Goal: Task Accomplishment & Management: Use online tool/utility

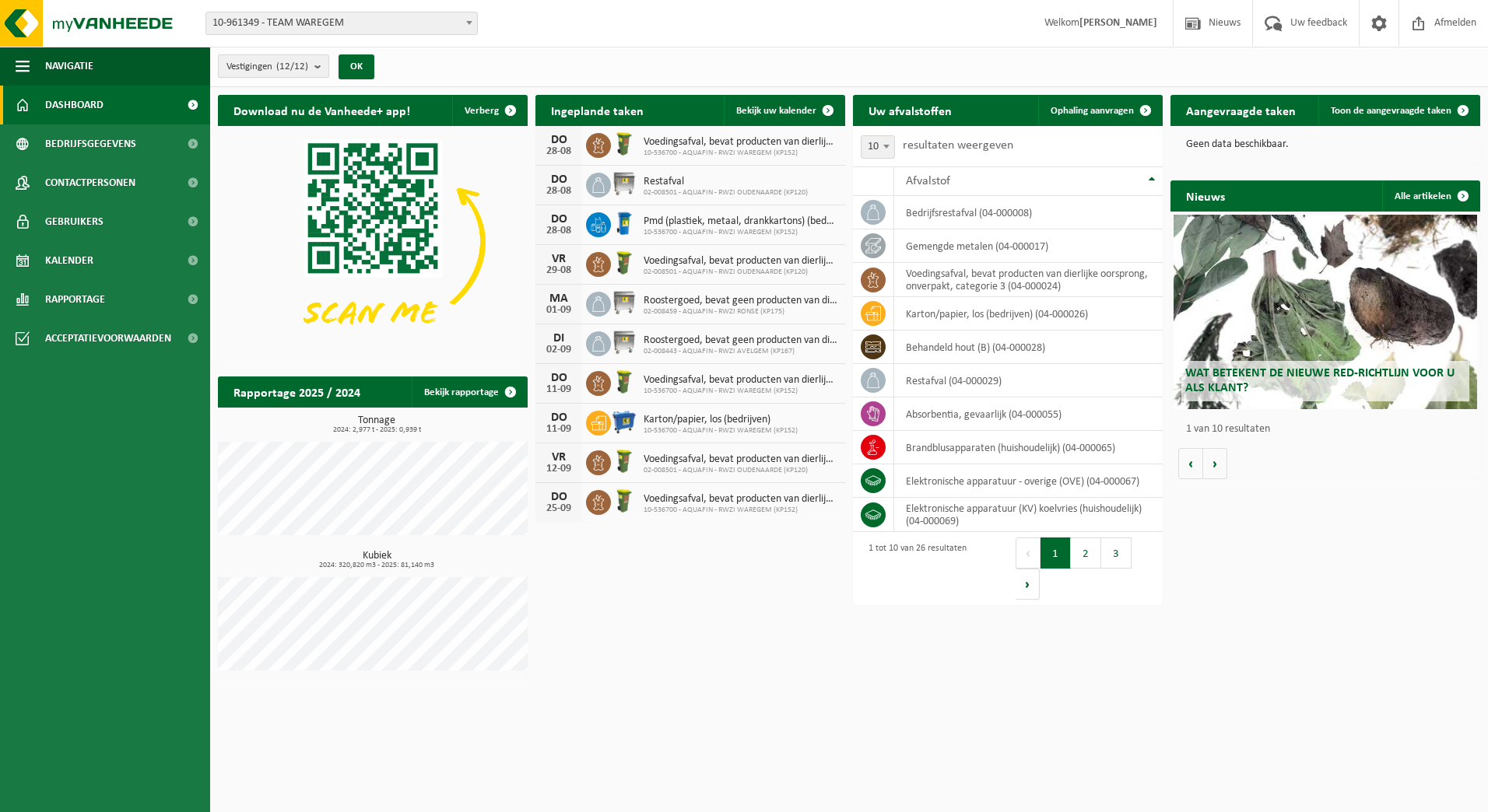
click at [326, 66] on b "submit" at bounding box center [322, 66] width 14 height 21
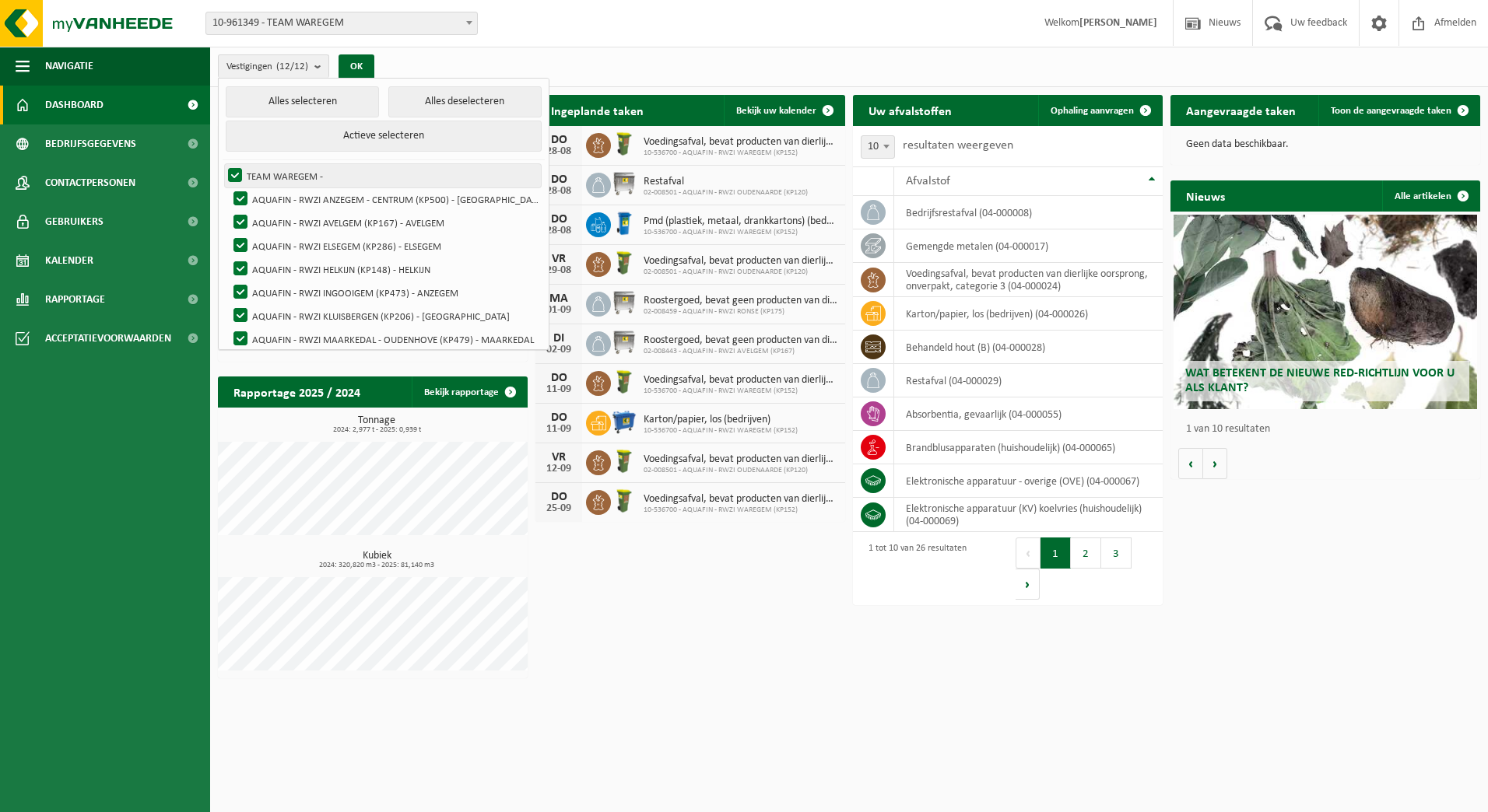
click at [274, 167] on label "TEAM WAREGEM -" at bounding box center [383, 175] width 316 height 23
click at [222, 164] on input "TEAM WAREGEM -" at bounding box center [222, 164] width 1 height 1
click at [237, 172] on label "TEAM WAREGEM -" at bounding box center [383, 175] width 316 height 23
click at [222, 164] on input "TEAM WAREGEM -" at bounding box center [222, 164] width 1 height 1
click at [237, 172] on label "TEAM WAREGEM -" at bounding box center [383, 175] width 316 height 23
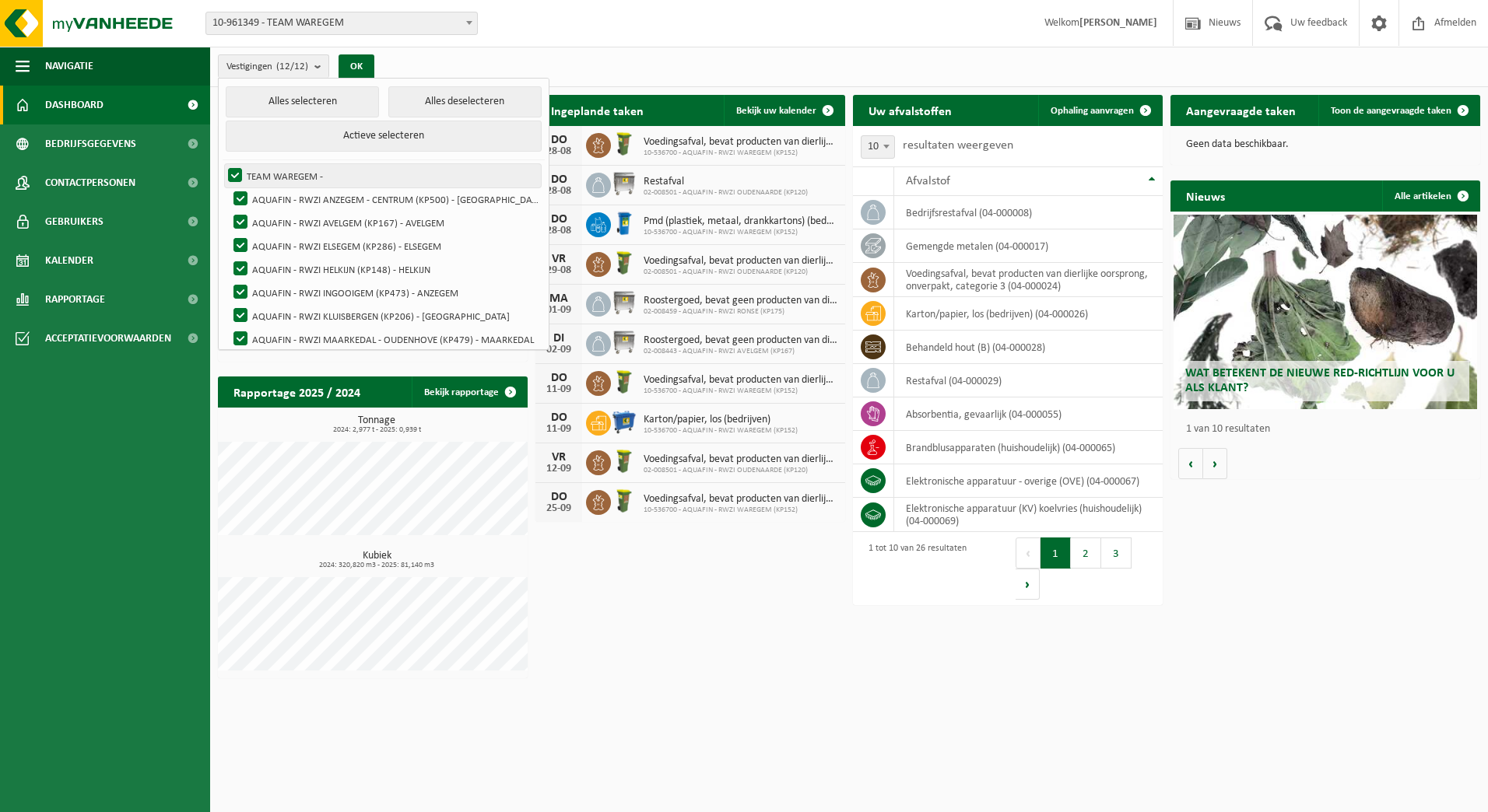
click at [222, 164] on input "TEAM WAREGEM -" at bounding box center [222, 164] width 1 height 1
click at [241, 169] on label "TEAM WAREGEM -" at bounding box center [383, 175] width 316 height 23
click at [222, 164] on input "TEAM WAREGEM -" at bounding box center [222, 164] width 1 height 1
checkbox input "true"
click at [245, 194] on label "AQUAFIN - RWZI ANZEGEM - CENTRUM (KP500) - [GEOGRAPHIC_DATA]" at bounding box center [385, 198] width 310 height 23
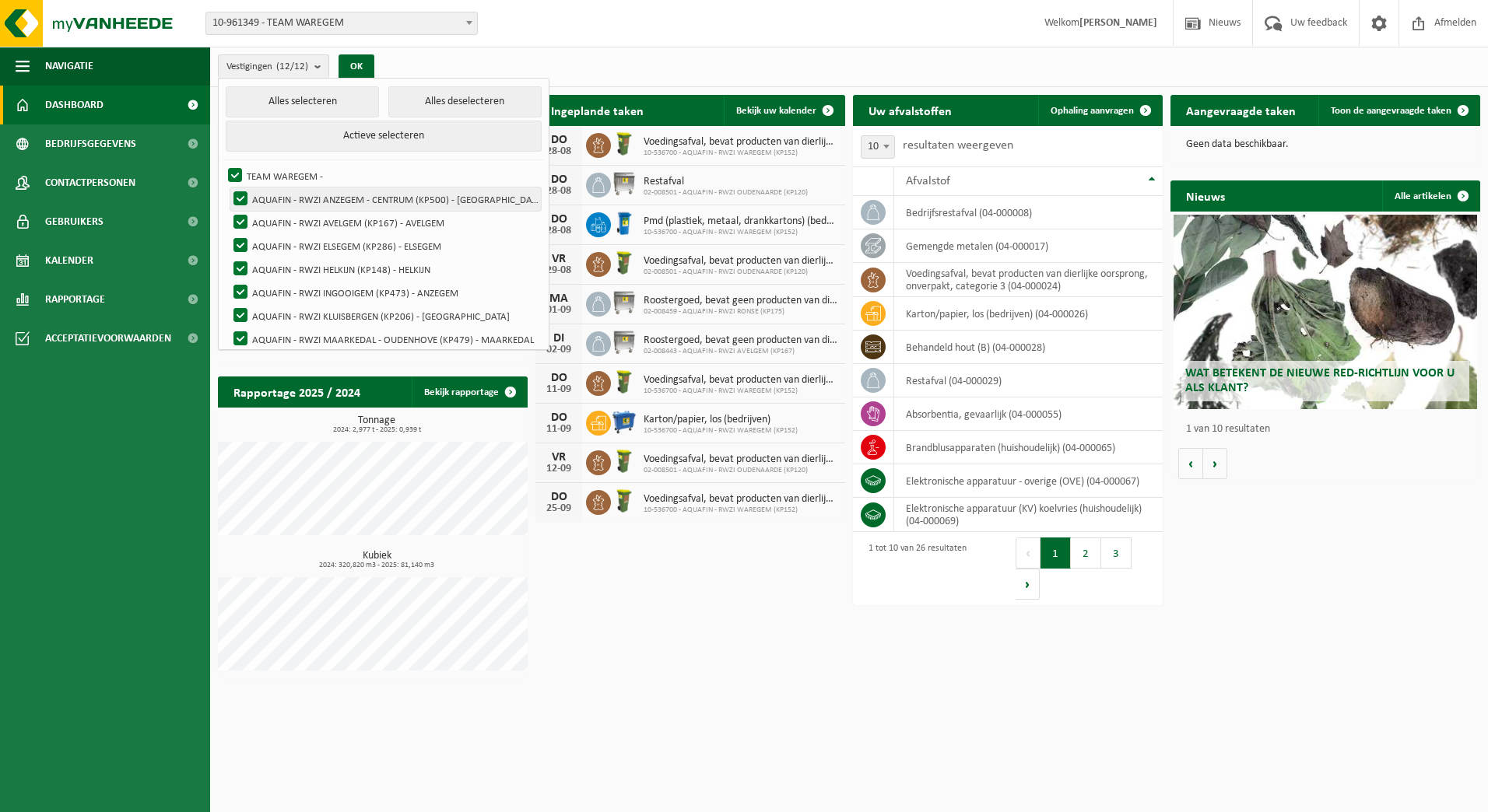
click at [228, 187] on input "AQUAFIN - RWZI ANZEGEM - CENTRUM (KP500) - [GEOGRAPHIC_DATA]" at bounding box center [227, 187] width 1 height 1
checkbox input "false"
click at [244, 214] on label "AQUAFIN - RWZI AVELGEM (KP167) - AVELGEM" at bounding box center [385, 222] width 310 height 23
click at [228, 211] on input "AQUAFIN - RWZI AVELGEM (KP167) - AVELGEM" at bounding box center [227, 210] width 1 height 1
click at [241, 231] on label "AQUAFIN - RWZI AVELGEM (KP167) - AVELGEM" at bounding box center [385, 222] width 310 height 23
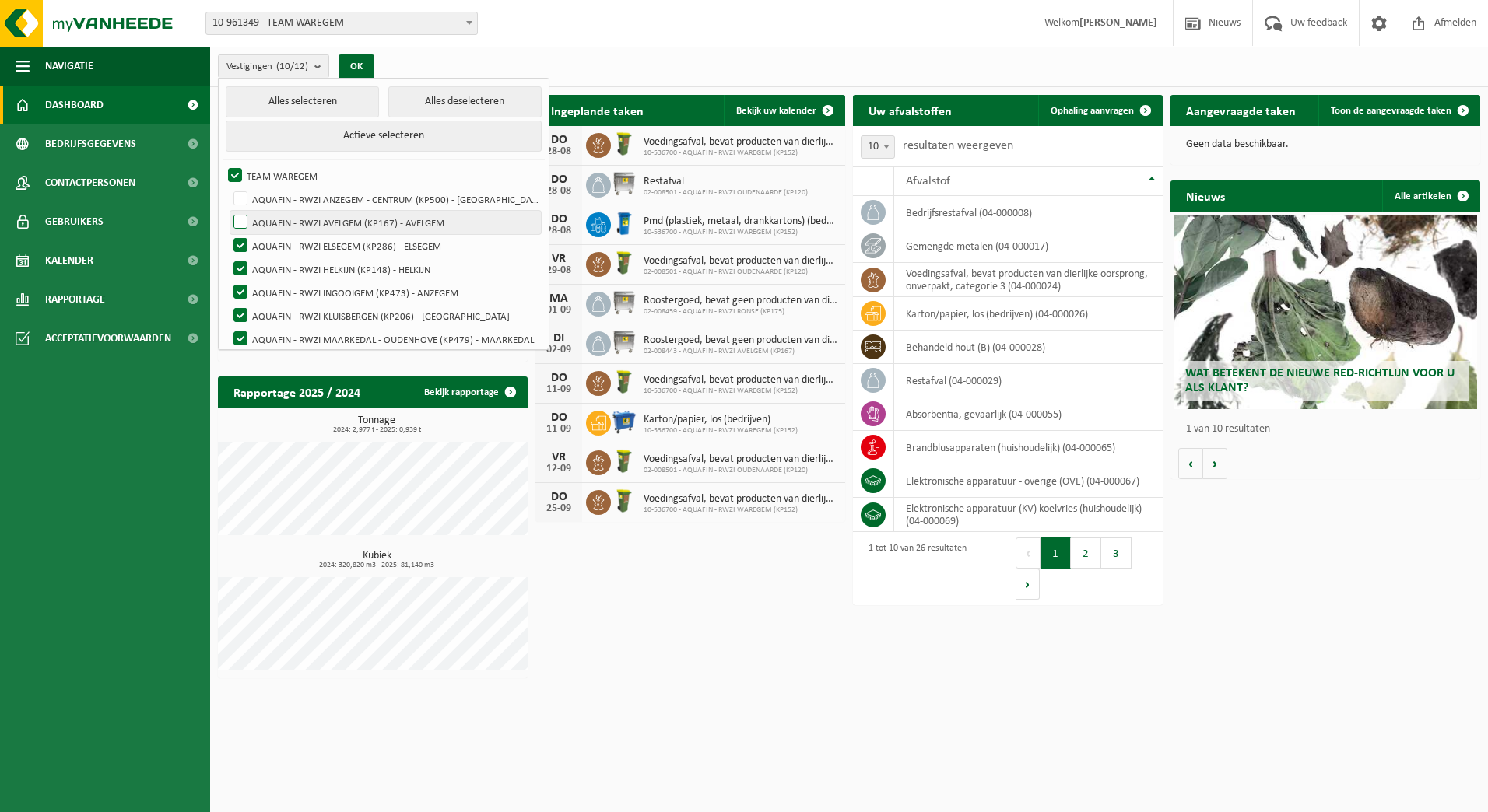
click at [228, 211] on input "AQUAFIN - RWZI AVELGEM (KP167) - AVELGEM" at bounding box center [227, 210] width 1 height 1
checkbox input "true"
click at [241, 238] on label "AQUAFIN - RWZI ELSEGEM (KP286) - ELSEGEM" at bounding box center [385, 245] width 310 height 23
click at [228, 234] on input "AQUAFIN - RWZI ELSEGEM (KP286) - ELSEGEM" at bounding box center [227, 233] width 1 height 1
checkbox input "false"
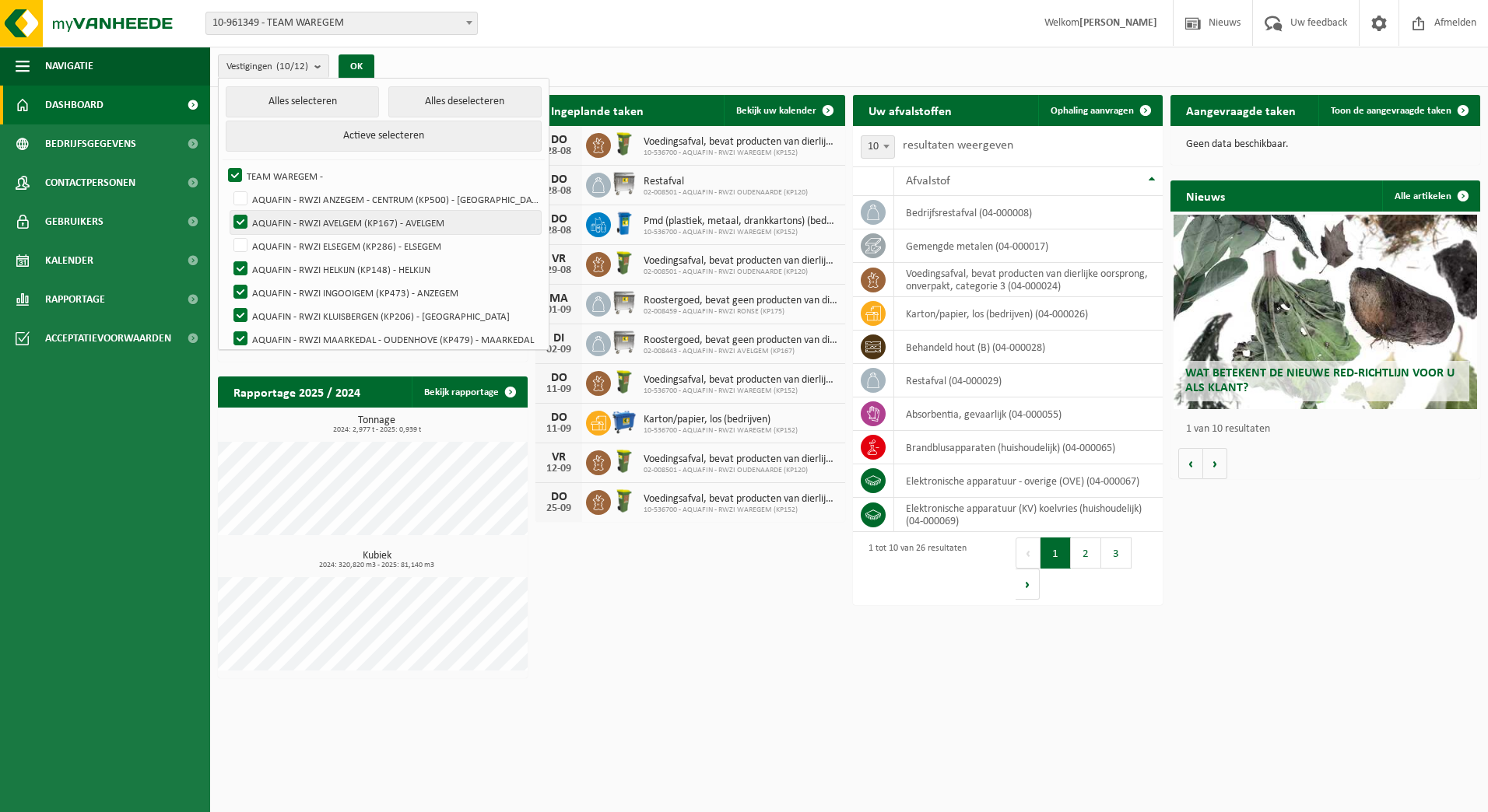
click at [243, 220] on label "AQUAFIN - RWZI AVELGEM (KP167) - AVELGEM" at bounding box center [385, 222] width 310 height 23
click at [228, 211] on input "AQUAFIN - RWZI AVELGEM (KP167) - AVELGEM" at bounding box center [227, 210] width 1 height 1
checkbox input "false"
click at [240, 268] on label "AQUAFIN - RWZI HELKIJN (KP148) - HELKIJN" at bounding box center [385, 268] width 310 height 23
click at [228, 257] on input "AQUAFIN - RWZI HELKIJN (KP148) - HELKIJN" at bounding box center [227, 256] width 1 height 1
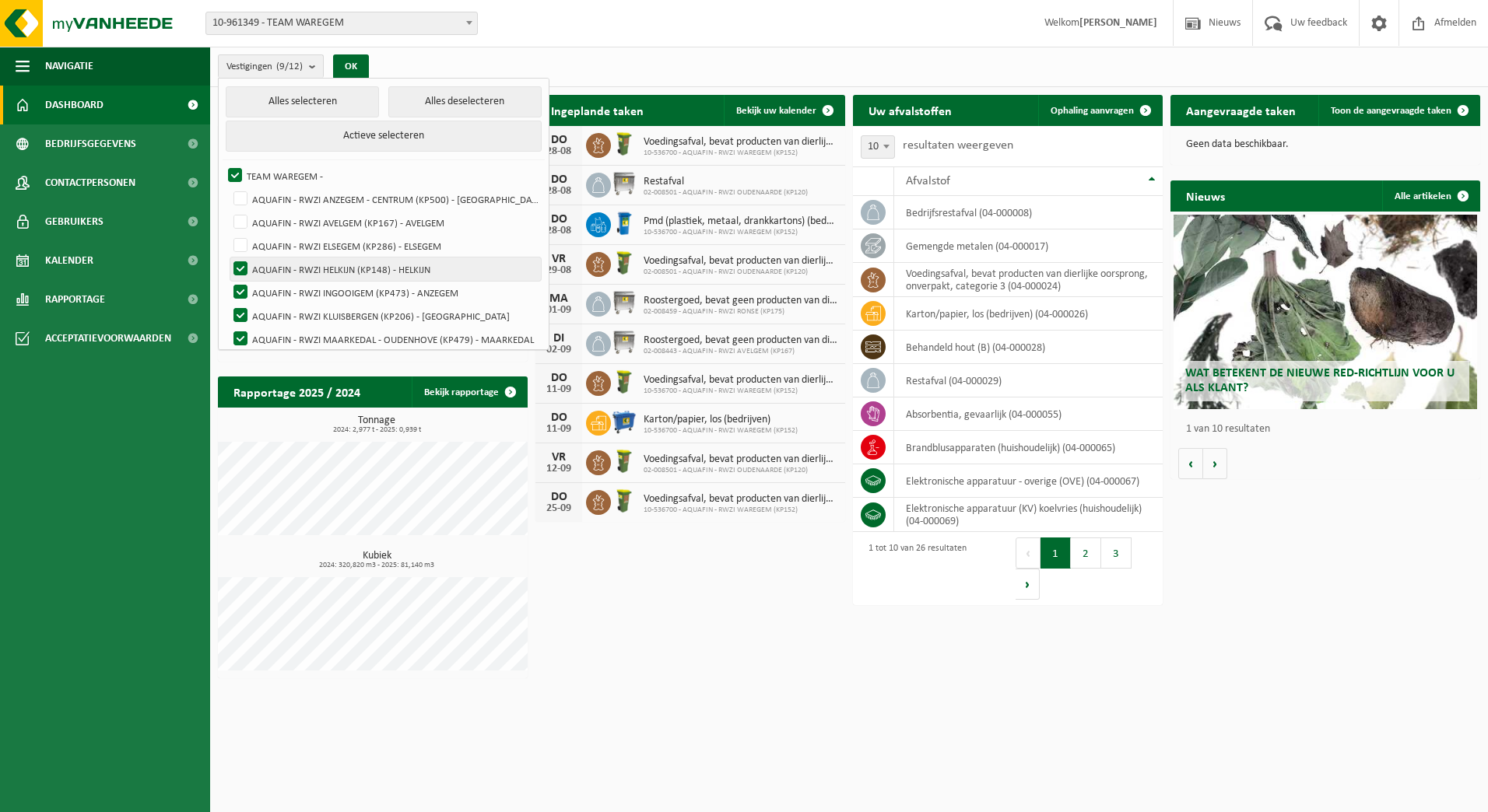
checkbox input "false"
click at [241, 291] on label "AQUAFIN - RWZI INGOOIGEM (KP473) - ANZEGEM" at bounding box center [385, 292] width 310 height 23
click at [228, 281] on input "AQUAFIN - RWZI INGOOIGEM (KP473) - ANZEGEM" at bounding box center [227, 280] width 1 height 1
checkbox input "false"
click at [241, 317] on label "AQUAFIN - RWZI KLUISBERGEN (KP206) - [GEOGRAPHIC_DATA]" at bounding box center [385, 315] width 310 height 23
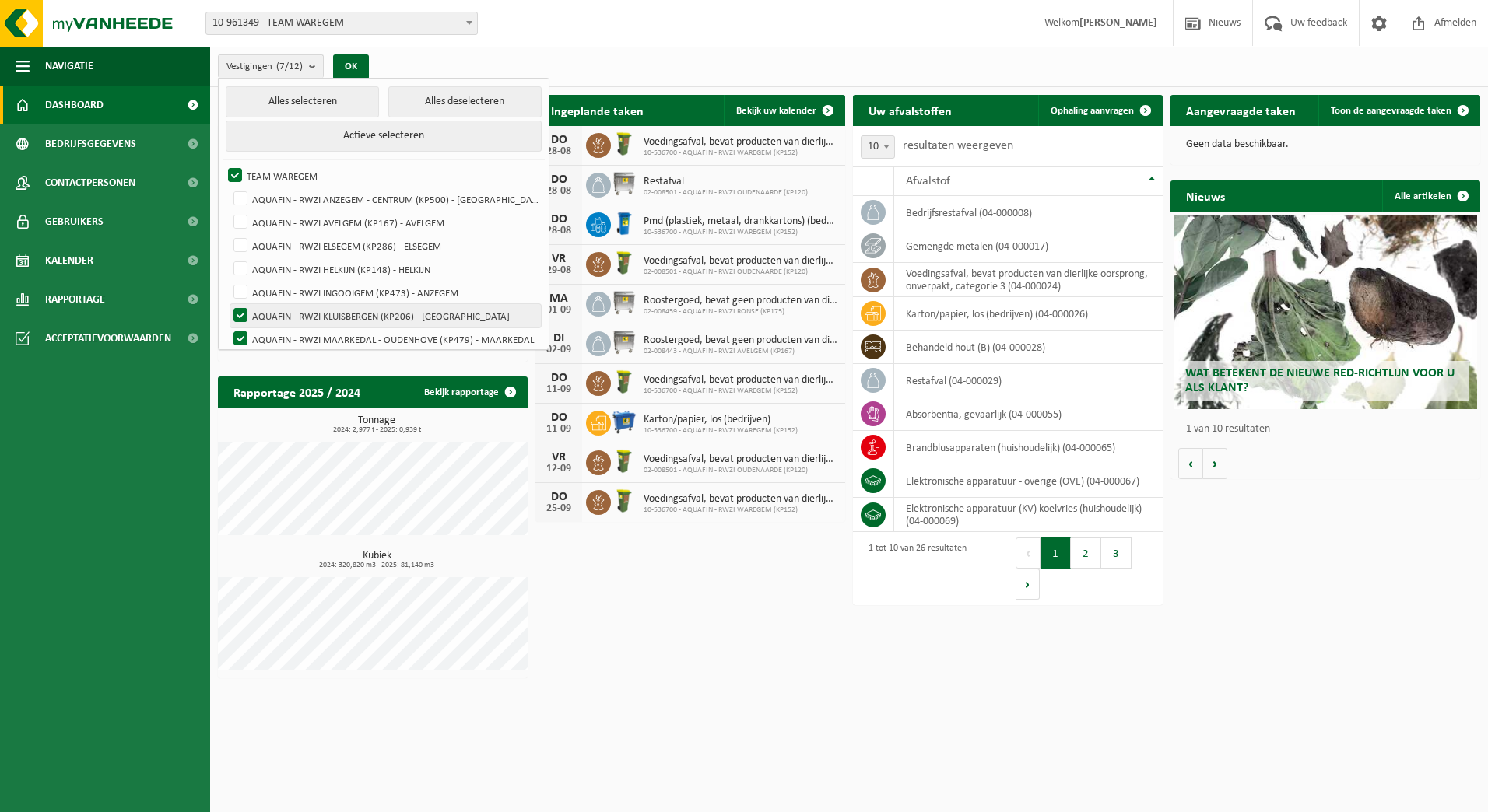
click at [228, 304] on input "AQUAFIN - RWZI KLUISBERGEN (KP206) - [GEOGRAPHIC_DATA]" at bounding box center [227, 303] width 1 height 1
checkbox input "false"
click at [243, 332] on label "AQUAFIN - RWZI MAARKEDAL - OUDENHOVE (KP479) - MAARKEDAL" at bounding box center [385, 339] width 310 height 23
click at [228, 328] on input "AQUAFIN - RWZI MAARKEDAL - OUDENHOVE (KP479) - MAARKEDAL" at bounding box center [227, 327] width 1 height 1
checkbox input "false"
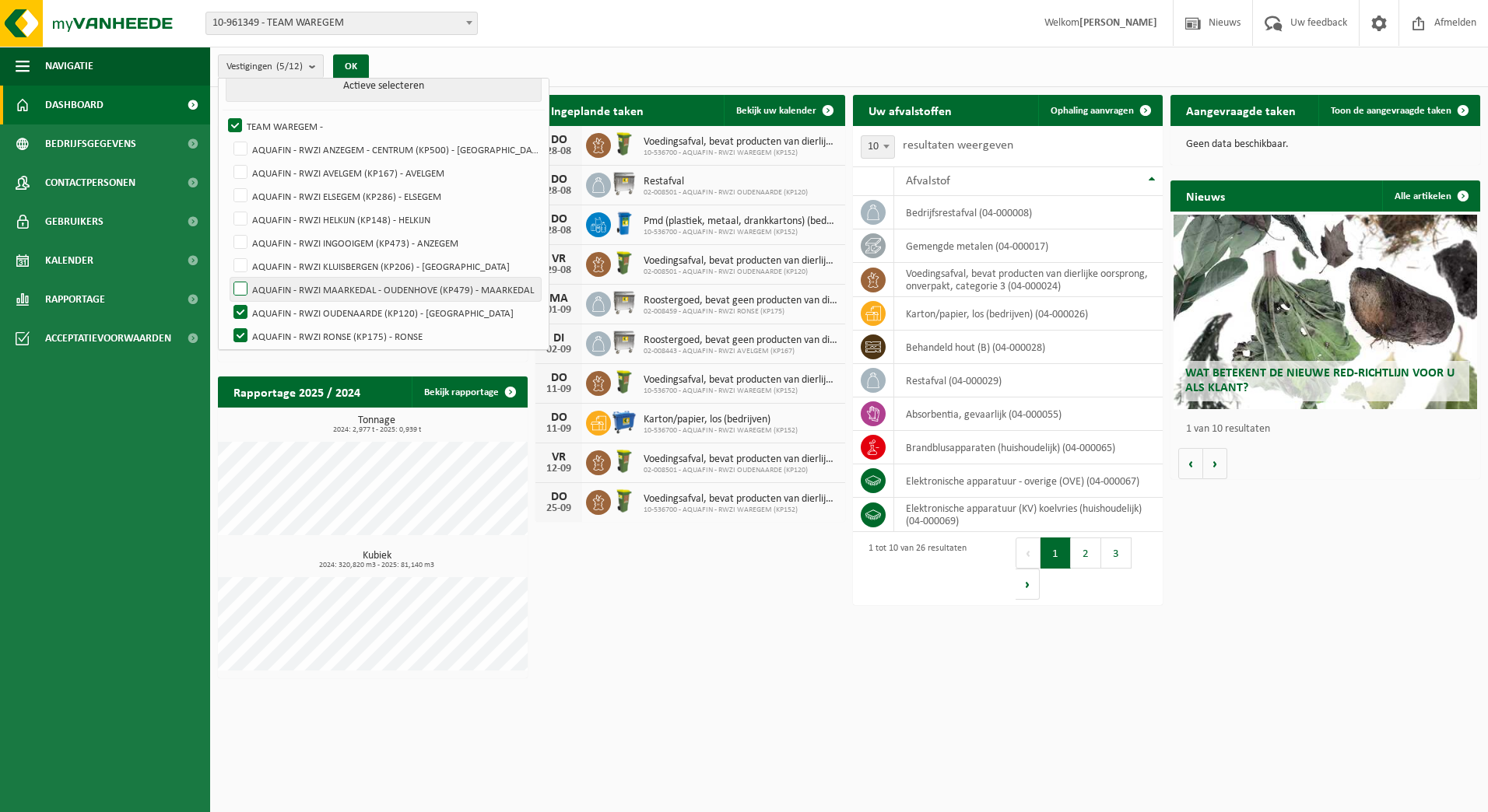
scroll to position [101, 0]
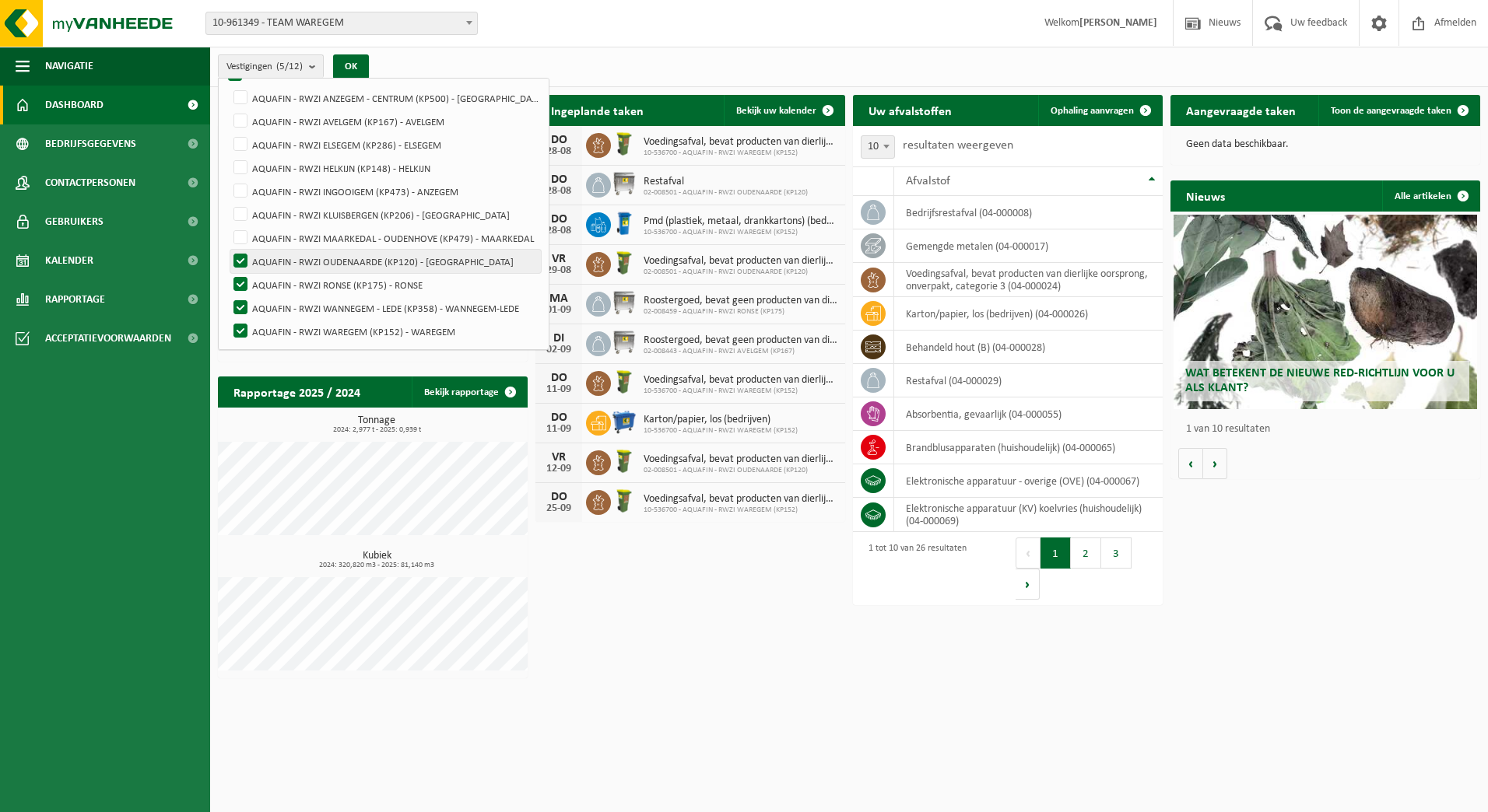
click at [234, 256] on label "AQUAFIN - RWZI OUDENAARDE (KP120) - [GEOGRAPHIC_DATA]" at bounding box center [385, 261] width 310 height 23
click at [228, 250] on input "AQUAFIN - RWZI OUDENAARDE (KP120) - [GEOGRAPHIC_DATA]" at bounding box center [227, 249] width 1 height 1
checkbox input "false"
click at [235, 285] on label "AQUAFIN - RWZI RONSE (KP175) - RONSE" at bounding box center [385, 284] width 310 height 23
click at [228, 273] on input "AQUAFIN - RWZI RONSE (KP175) - RONSE" at bounding box center [227, 272] width 1 height 1
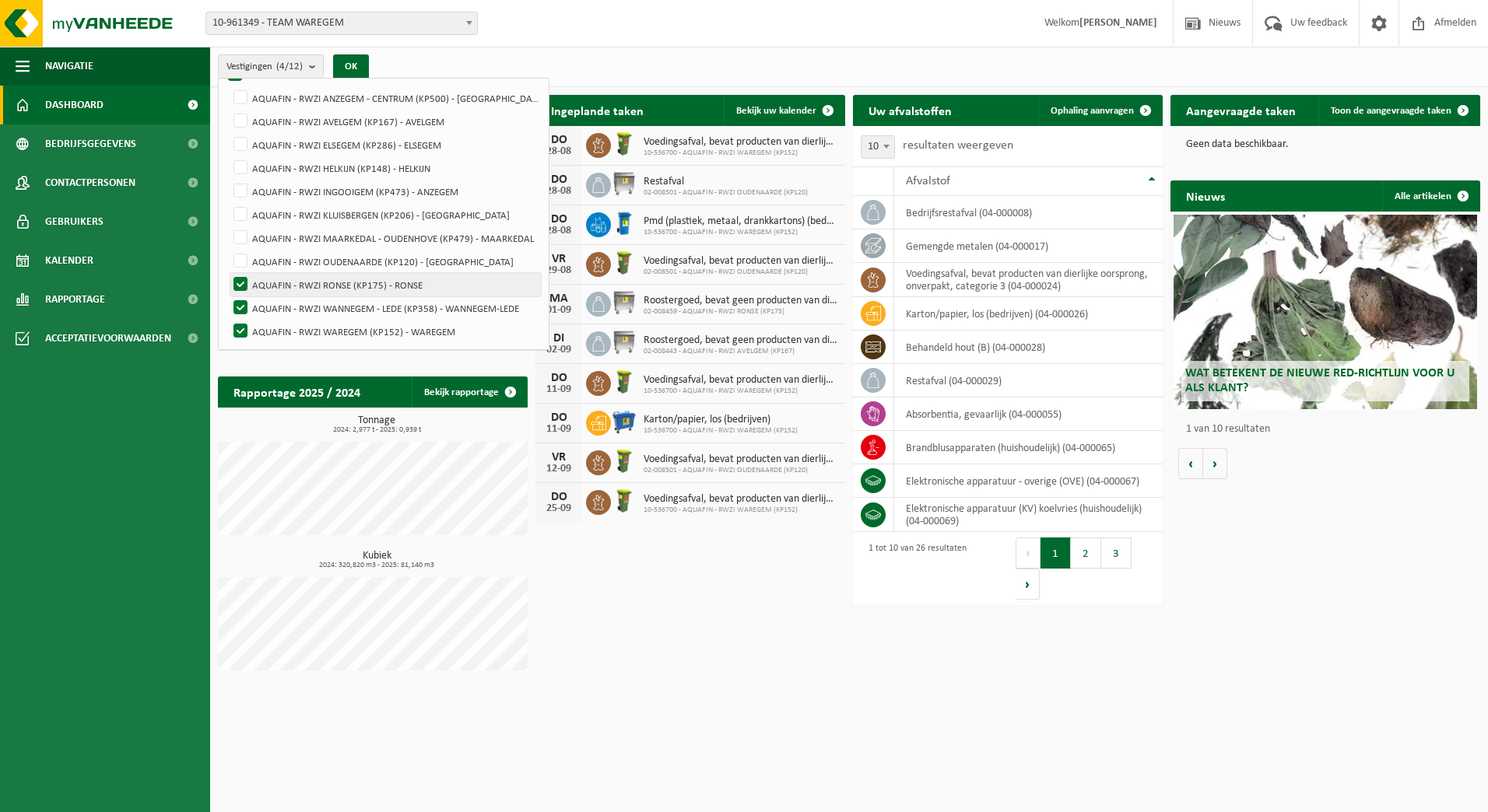
checkbox input "false"
click at [240, 301] on label "AQUAFIN - RWZI WANNEGEM - LEDE (KP358) - WANNEGEM-LEDE" at bounding box center [385, 307] width 310 height 23
click at [228, 296] on input "AQUAFIN - RWZI WANNEGEM - LEDE (KP358) - WANNEGEM-LEDE" at bounding box center [227, 295] width 1 height 1
checkbox input "false"
click at [356, 72] on button "OK" at bounding box center [351, 67] width 36 height 25
